Goal: Navigation & Orientation: Find specific page/section

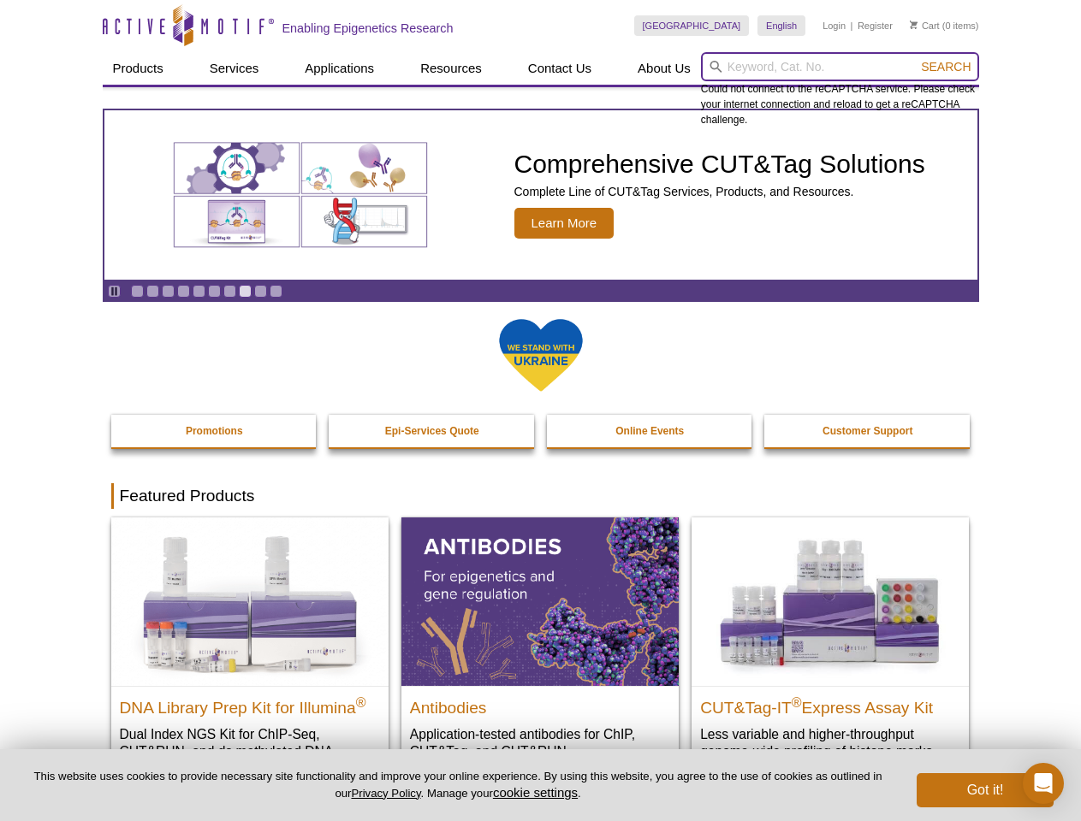
click at [839, 67] on input "search" at bounding box center [840, 66] width 278 height 29
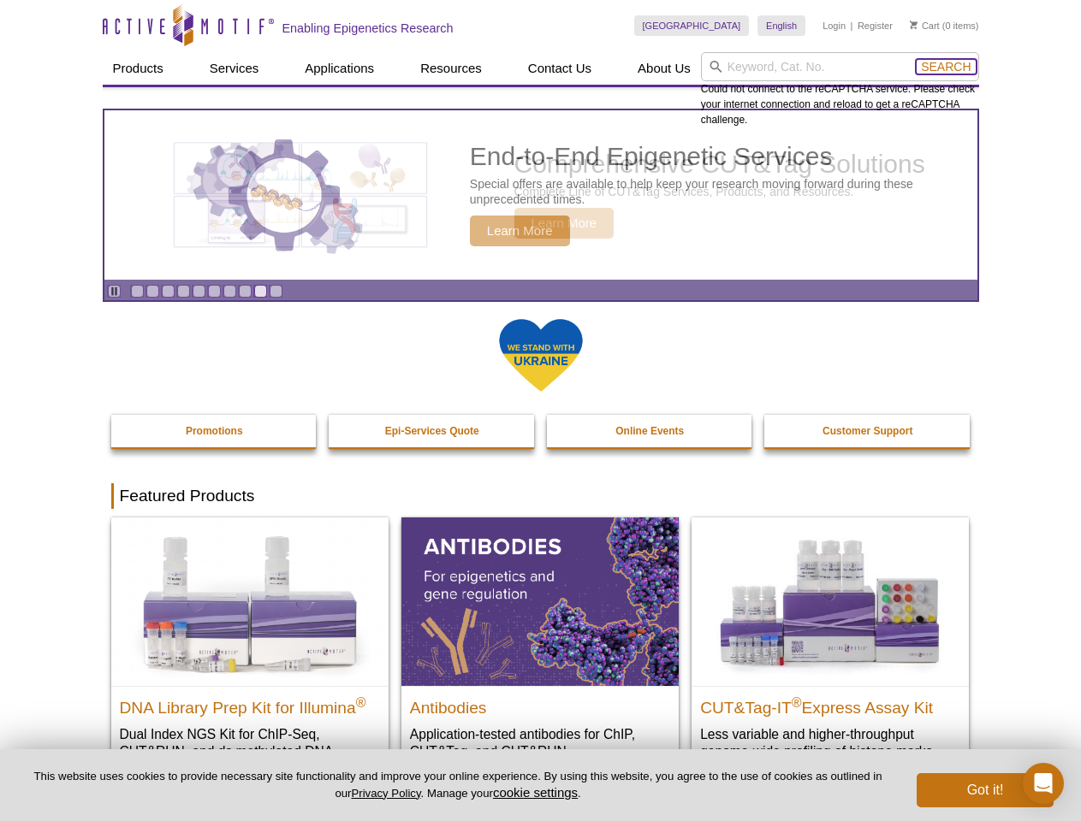
click at [945, 67] on span "Search" at bounding box center [946, 67] width 50 height 14
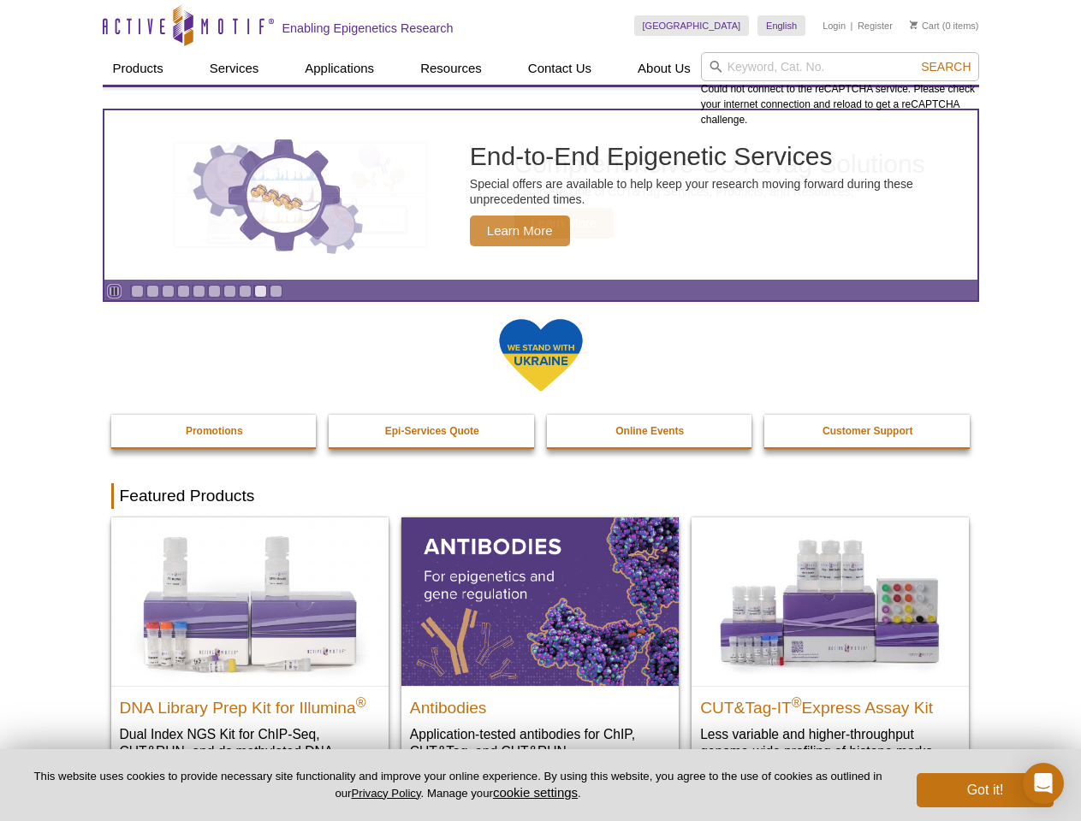
click at [114, 291] on icon "Pause" at bounding box center [114, 291] width 11 height 11
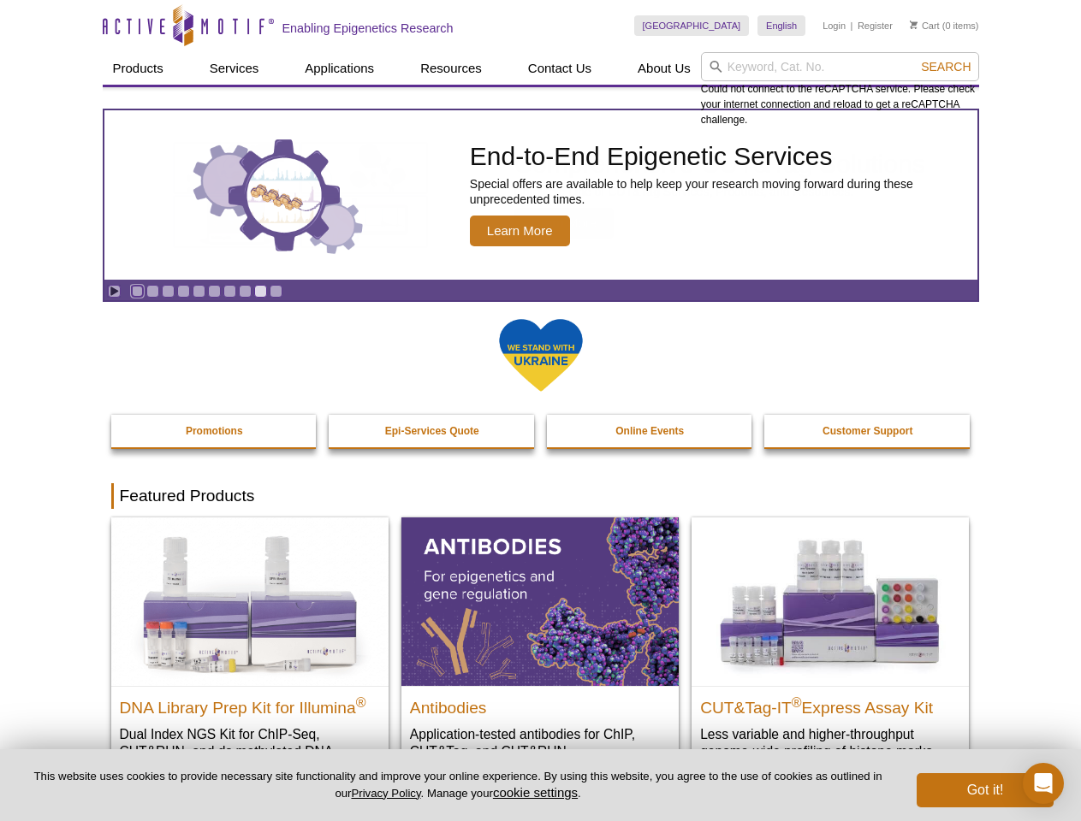
click at [137, 291] on link "Go to slide 1" at bounding box center [137, 291] width 13 height 13
click at [152, 291] on link "Go to slide 2" at bounding box center [152, 291] width 13 height 13
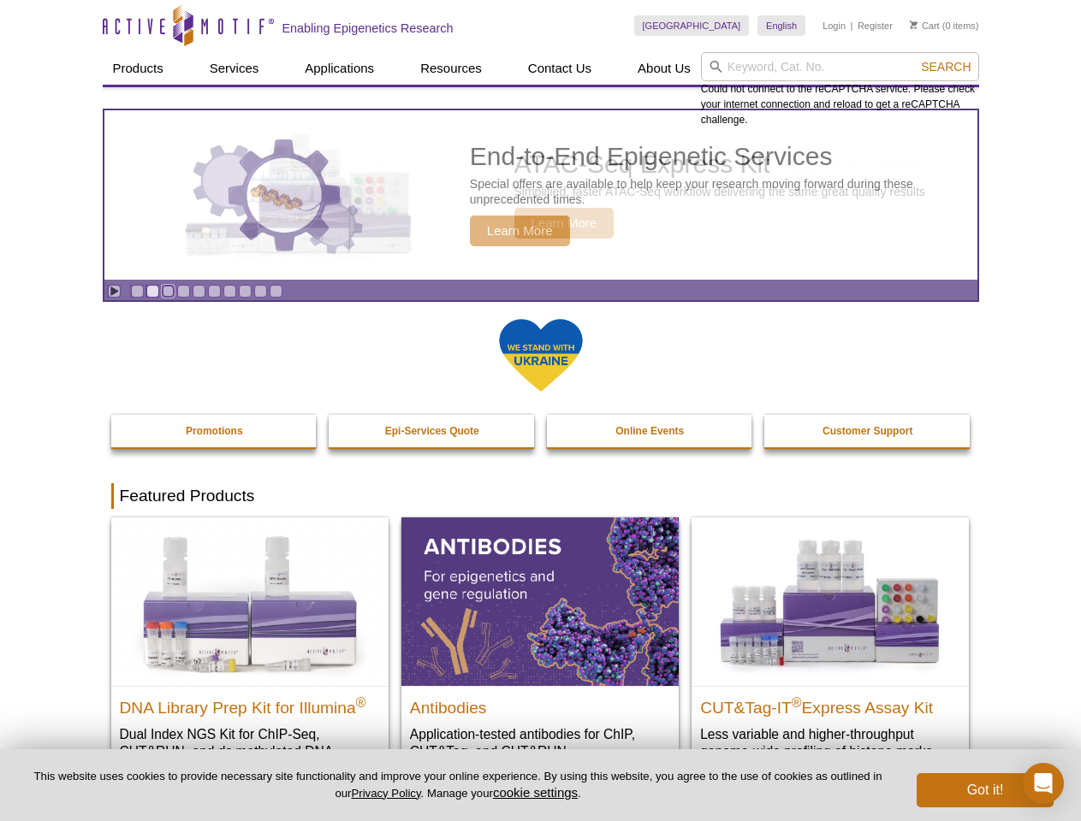
click at [168, 291] on link "Go to slide 3" at bounding box center [168, 291] width 13 height 13
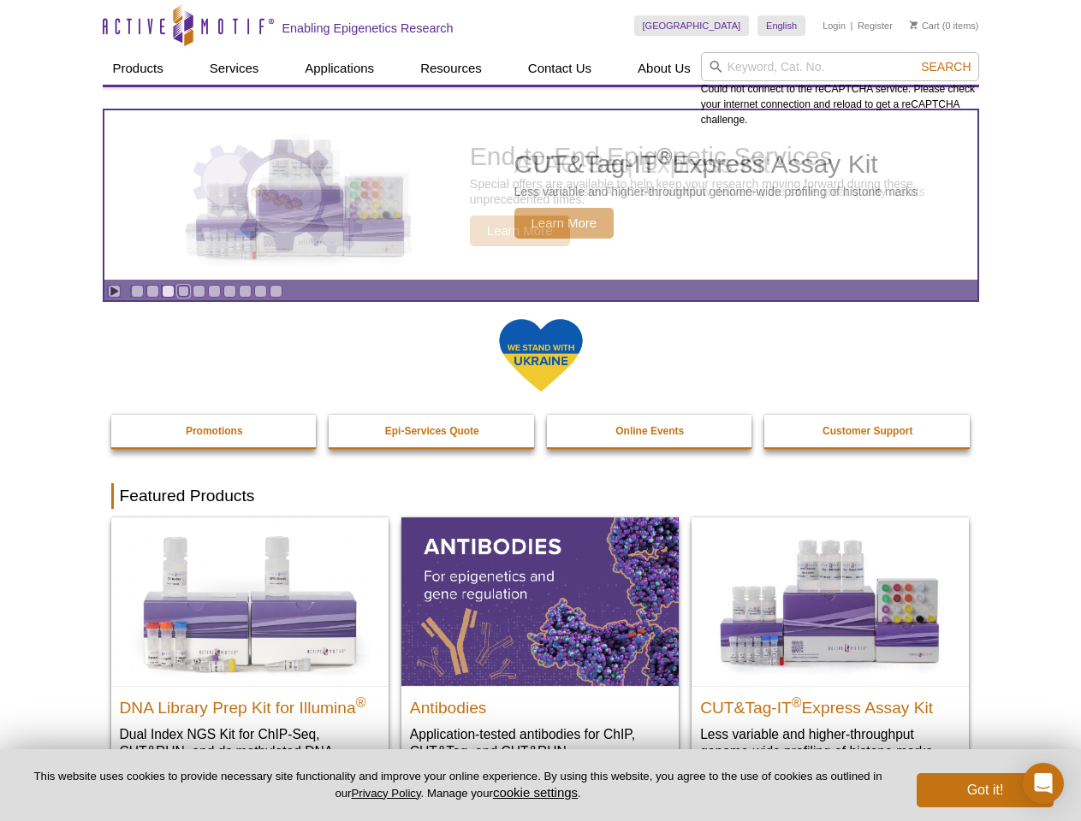
click at [183, 291] on link "Go to slide 4" at bounding box center [183, 291] width 13 height 13
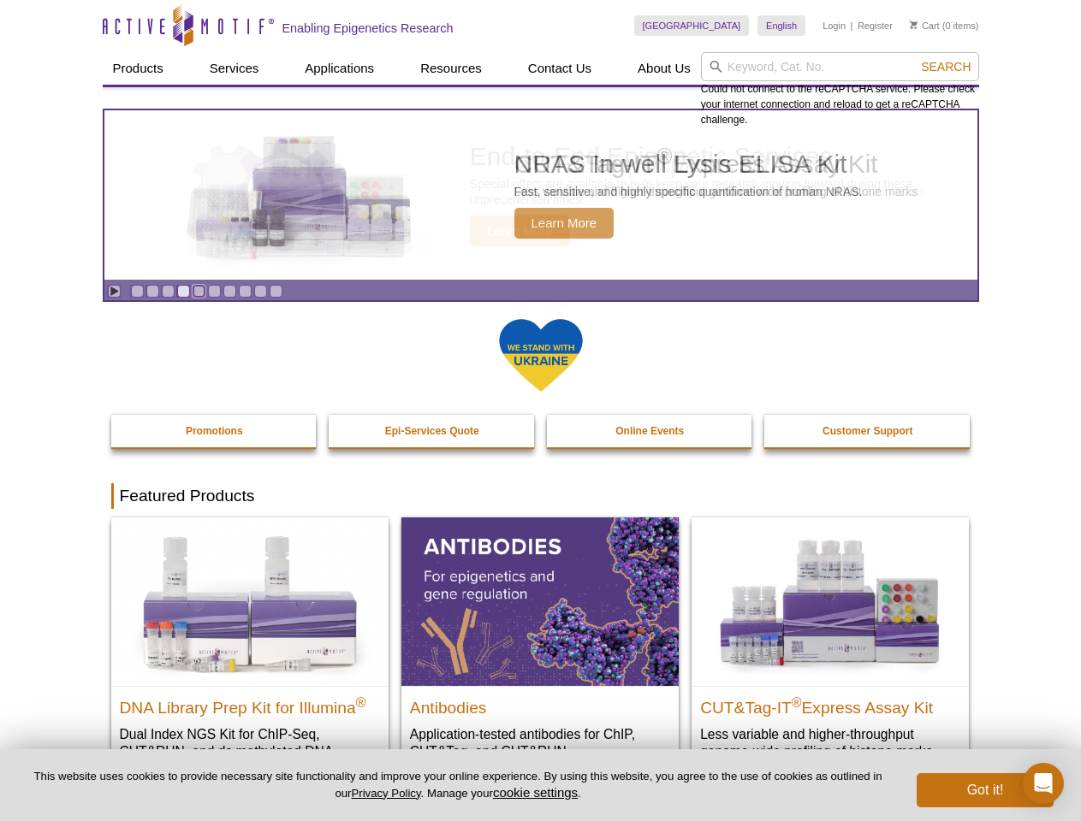
click at [198, 291] on link "Go to slide 5" at bounding box center [199, 291] width 13 height 13
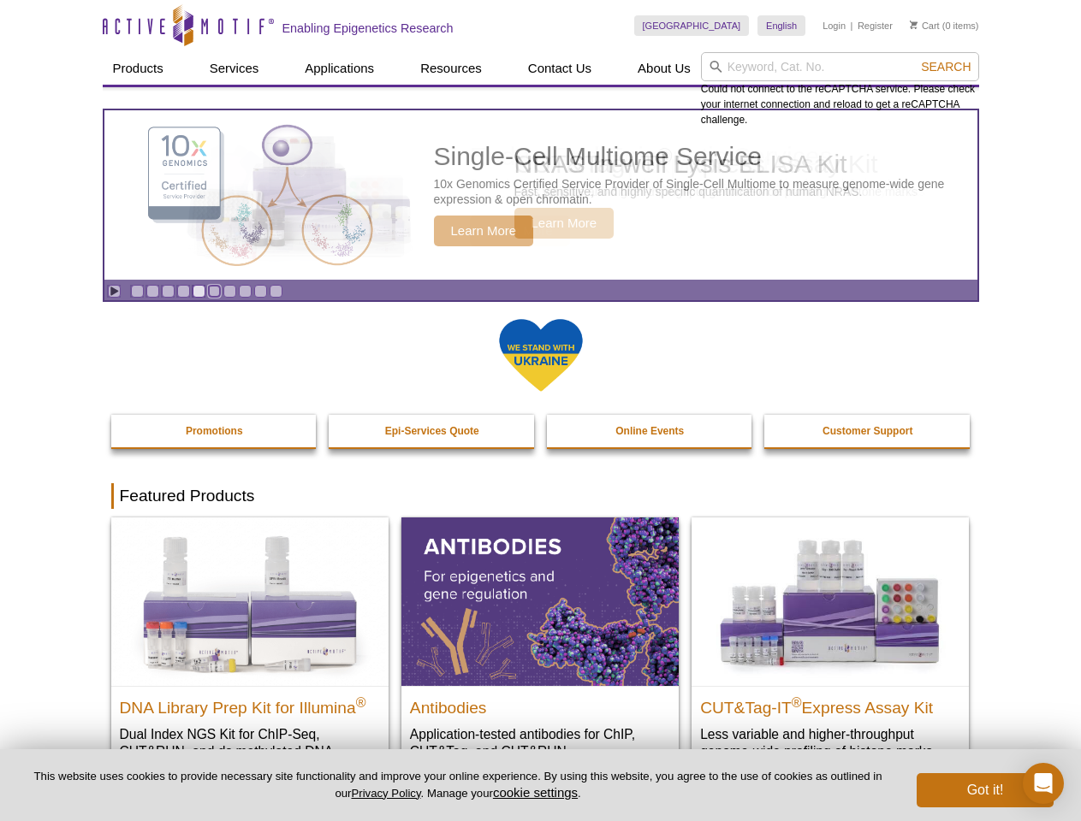
click at [214, 291] on link "Go to slide 6" at bounding box center [214, 291] width 13 height 13
